Goal: Information Seeking & Learning: Learn about a topic

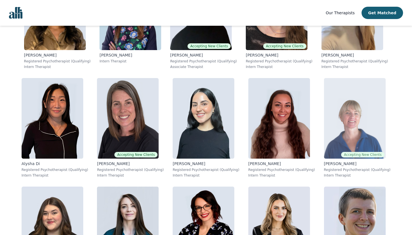
scroll to position [2020, 0]
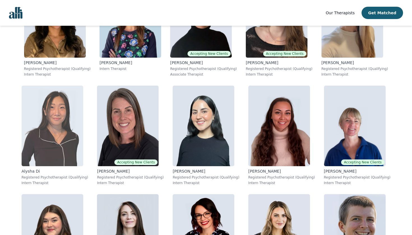
click at [62, 151] on img at bounding box center [53, 126] width 62 height 81
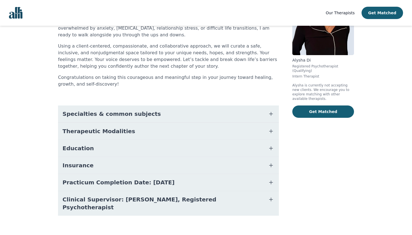
scroll to position [64, 0]
click at [242, 119] on button "Specialties & common subjects" at bounding box center [168, 114] width 221 height 17
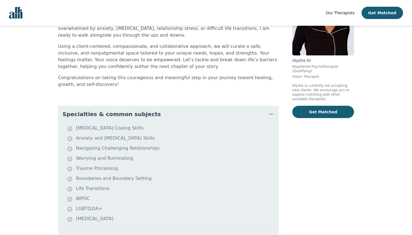
click at [242, 119] on button "Specialties & common subjects" at bounding box center [168, 114] width 221 height 17
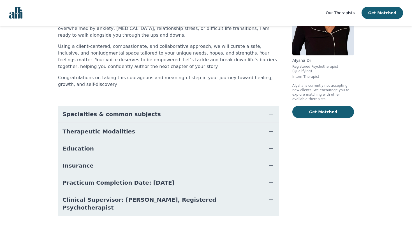
click at [242, 119] on button "Specialties & common subjects" at bounding box center [168, 114] width 221 height 17
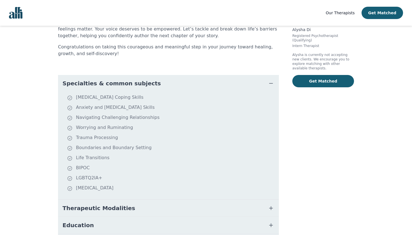
click at [243, 82] on button "Specialties & common subjects" at bounding box center [168, 83] width 221 height 17
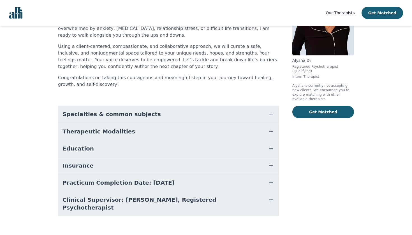
click at [255, 132] on button "Therapeutic Modalities" at bounding box center [168, 131] width 221 height 17
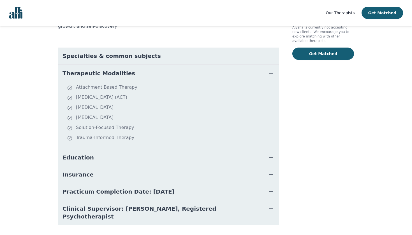
scroll to position [129, 0]
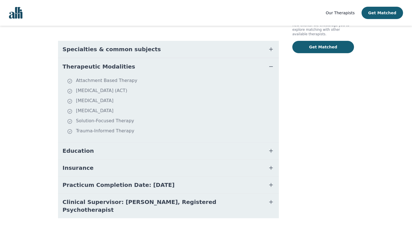
click at [121, 149] on button "Education" at bounding box center [168, 150] width 221 height 17
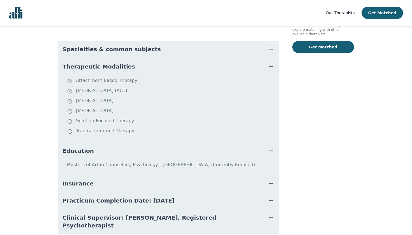
click at [121, 149] on button "Education" at bounding box center [168, 150] width 221 height 17
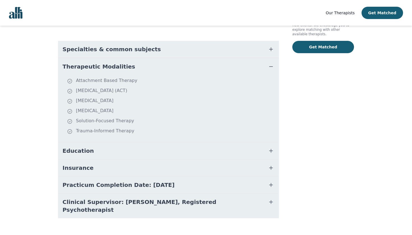
click at [131, 173] on button "Insurance" at bounding box center [168, 168] width 221 height 17
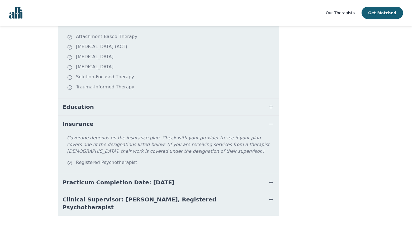
scroll to position [173, 0]
click at [232, 120] on button "Insurance" at bounding box center [168, 124] width 221 height 17
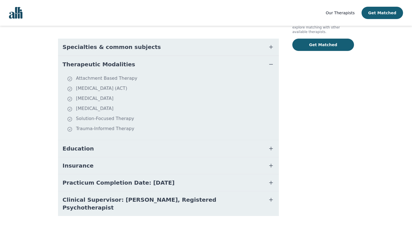
click at [236, 200] on span "Clinical Supervisor: [PERSON_NAME], Registered Psychotherapist" at bounding box center [161, 204] width 198 height 16
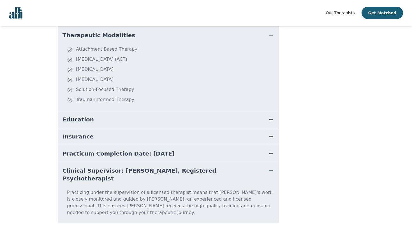
click at [224, 170] on span "Clinical Supervisor: [PERSON_NAME], Registered Psychotherapist" at bounding box center [161, 175] width 198 height 16
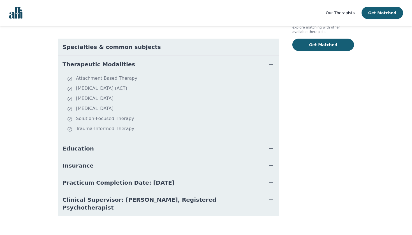
click at [238, 197] on button "Clinical Supervisor: [PERSON_NAME], Registered Psychotherapist" at bounding box center [168, 203] width 221 height 25
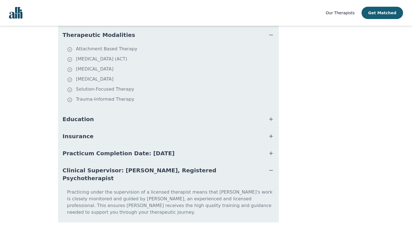
scroll to position [161, 0]
